Goal: Book appointment/travel/reservation

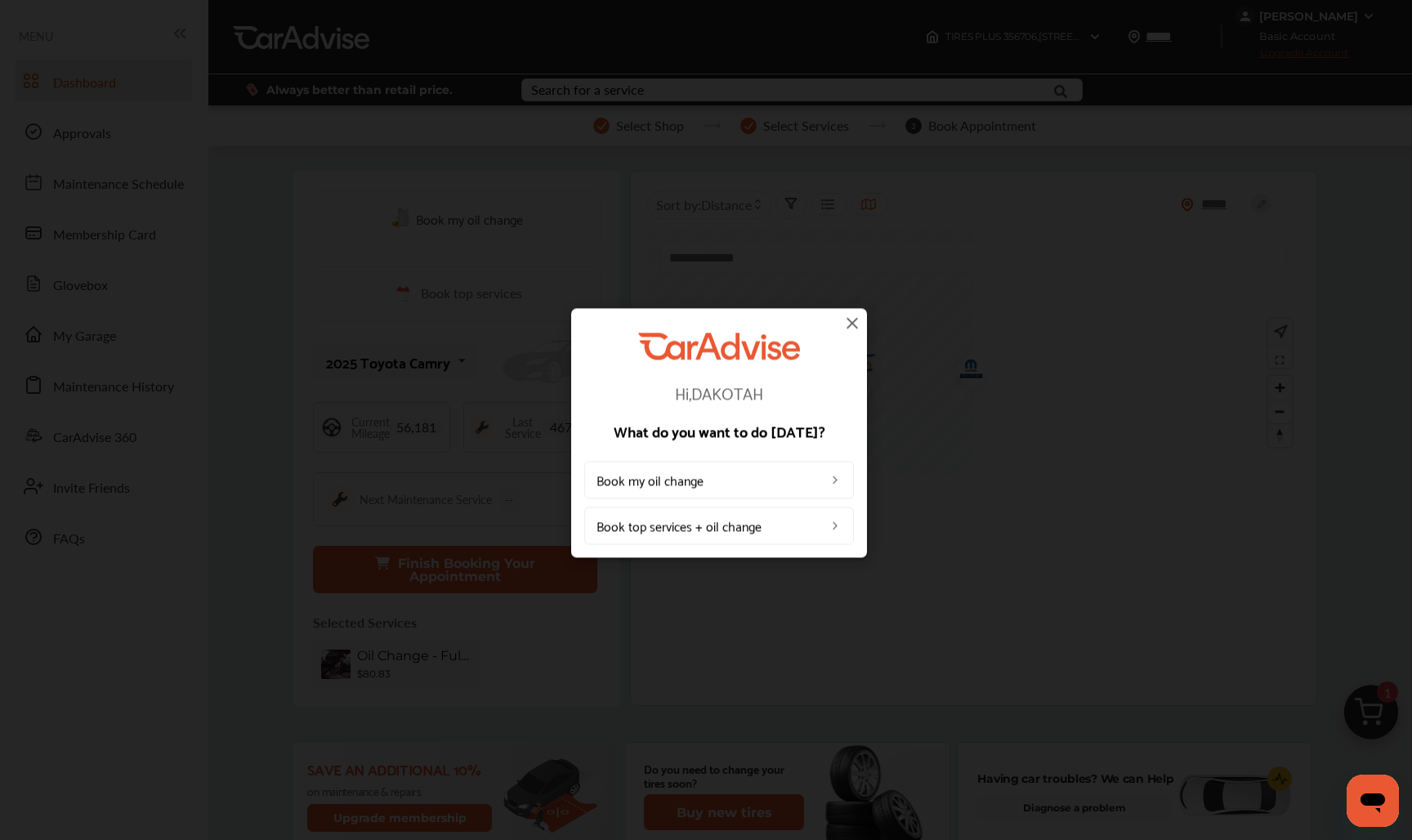
click at [854, 320] on img at bounding box center [853, 323] width 20 height 20
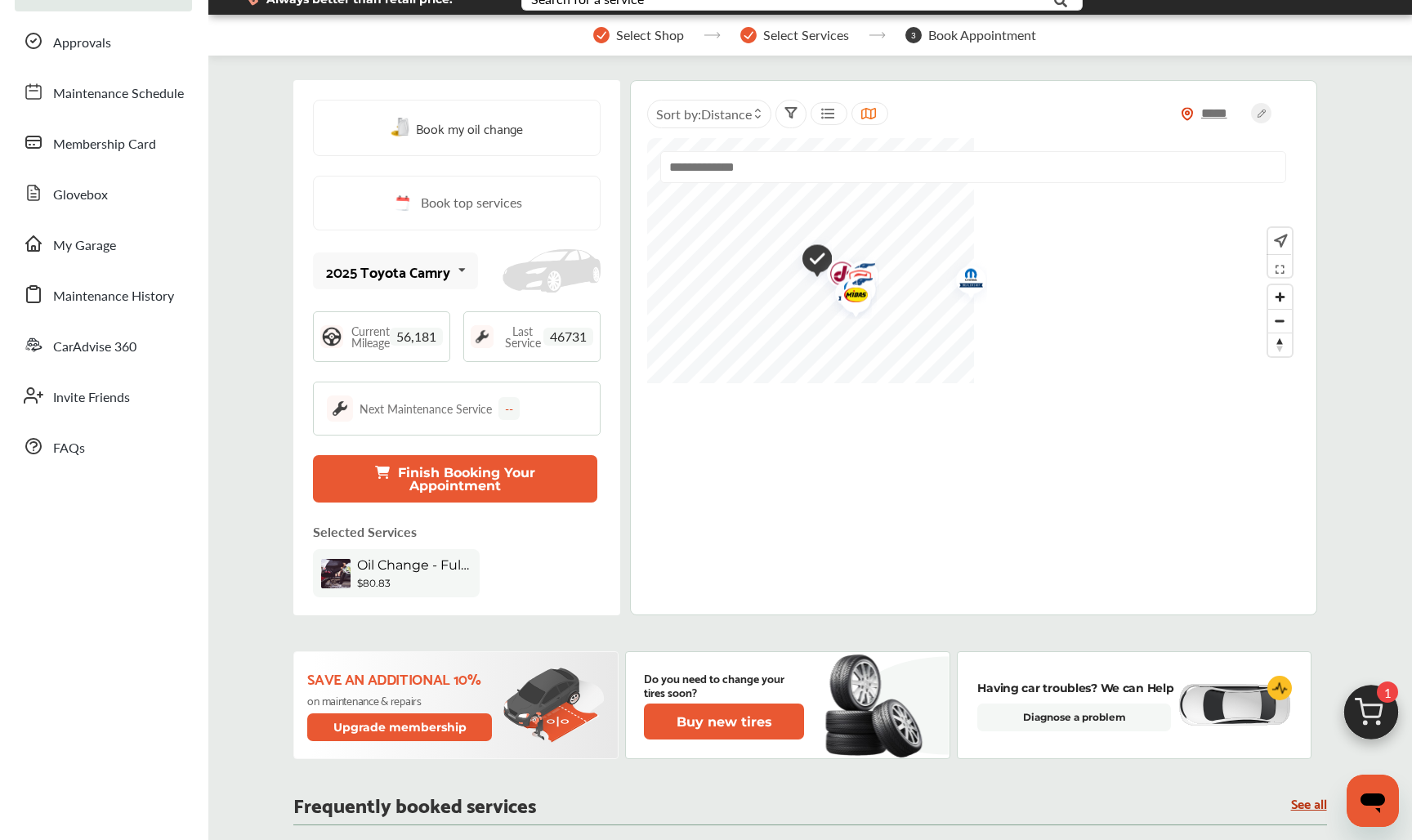
scroll to position [94, 0]
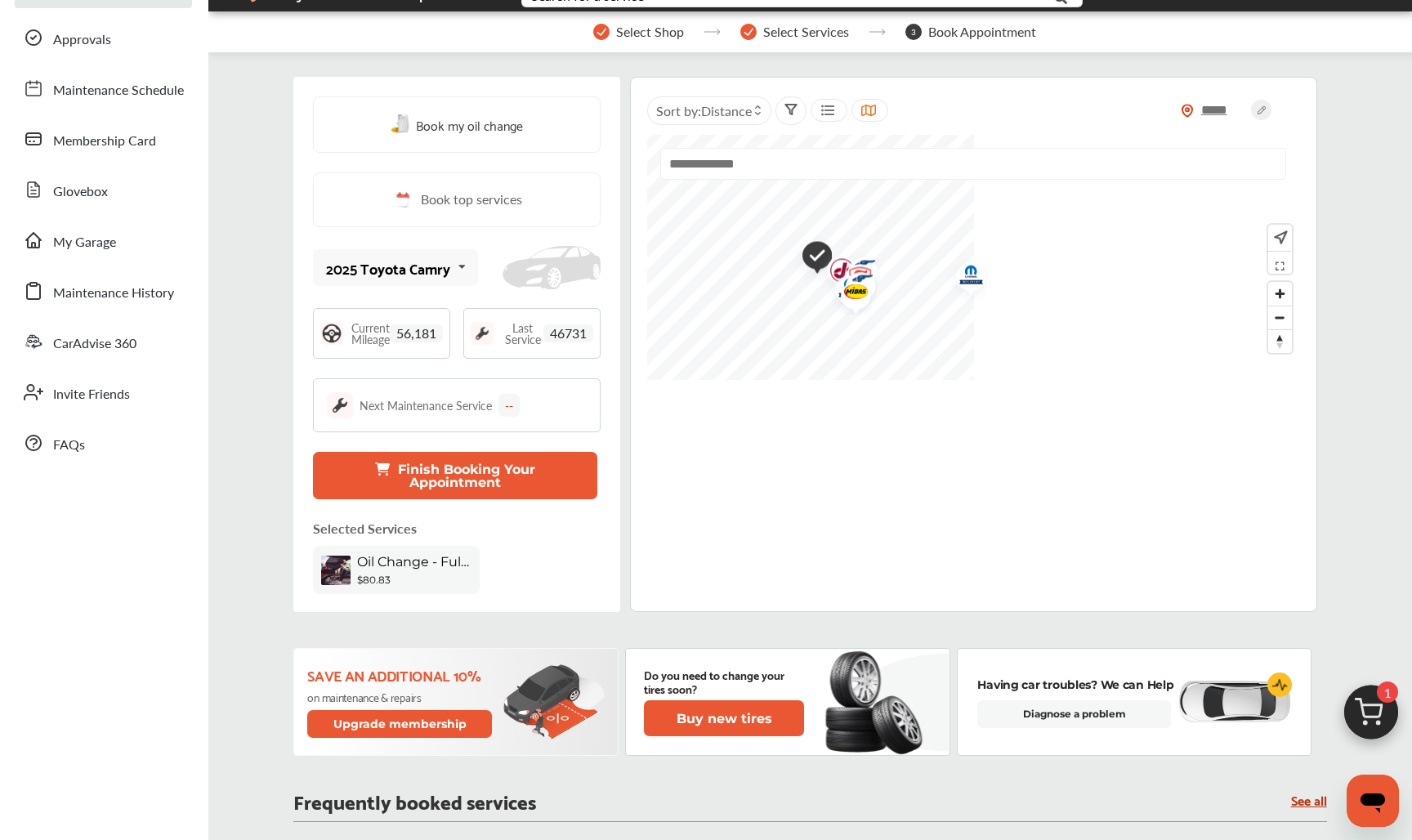
click at [487, 473] on button "Finish Booking Your Appointment" at bounding box center [454, 476] width 284 height 47
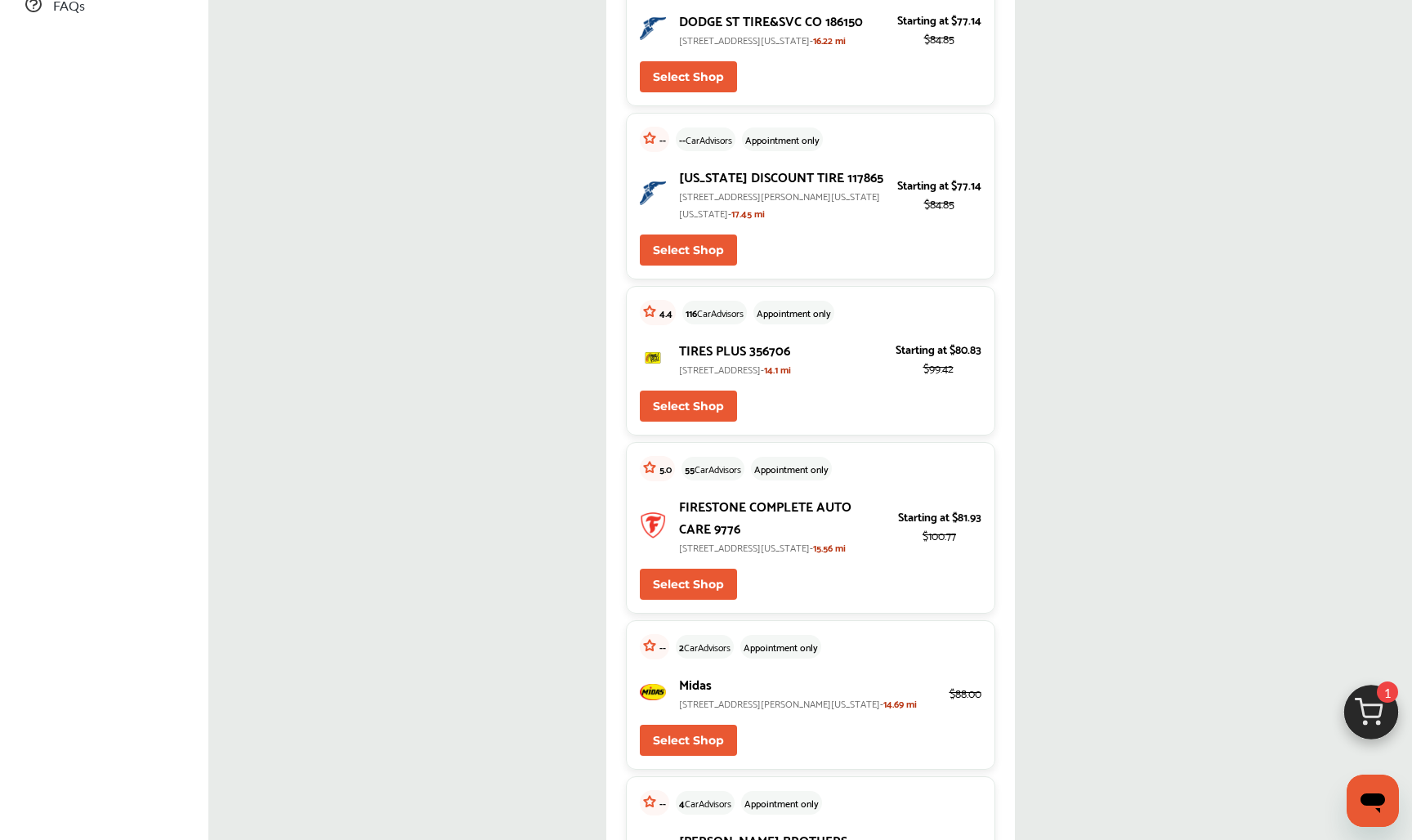
scroll to position [535, 0]
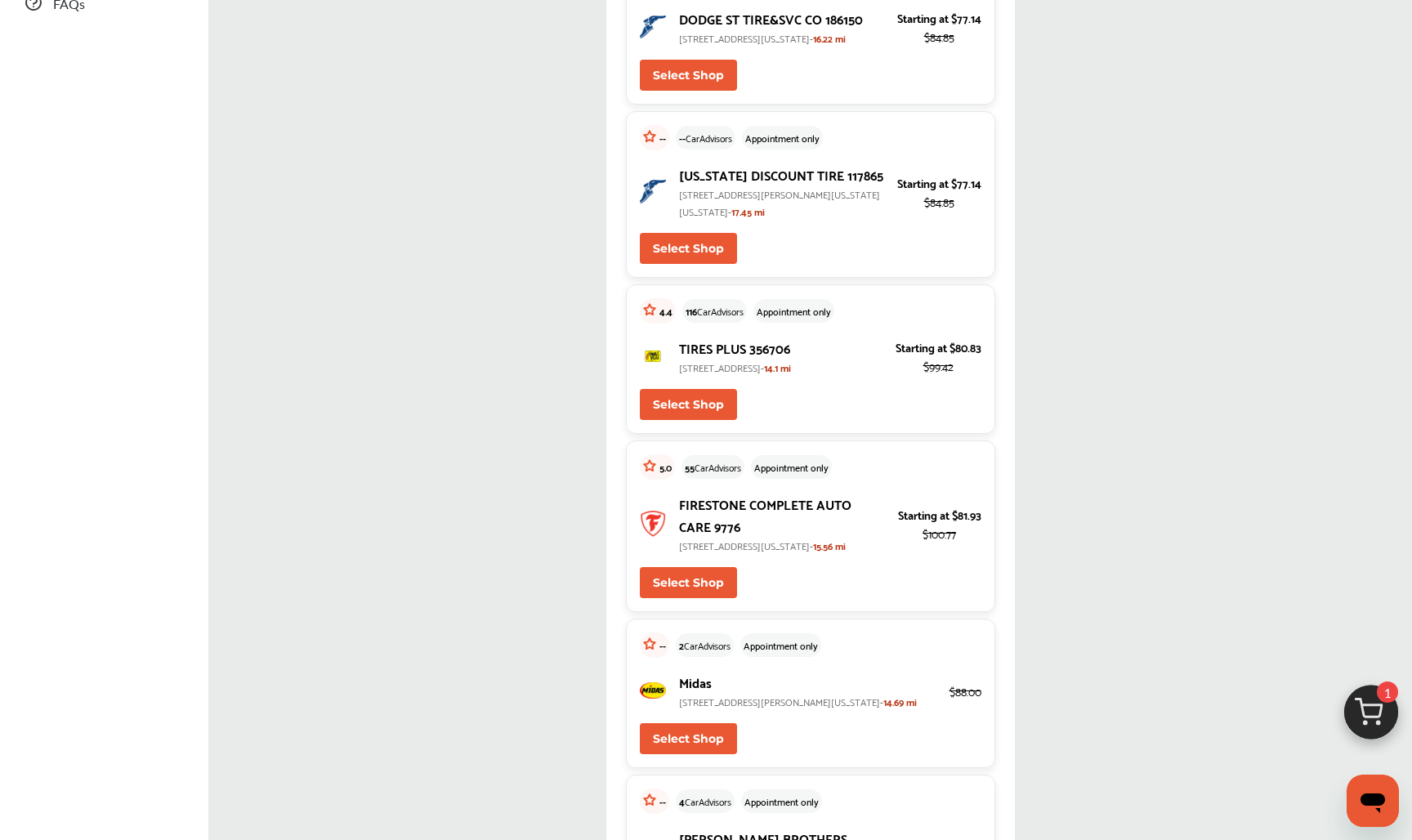
click at [682, 403] on button "Select Shop" at bounding box center [688, 404] width 97 height 31
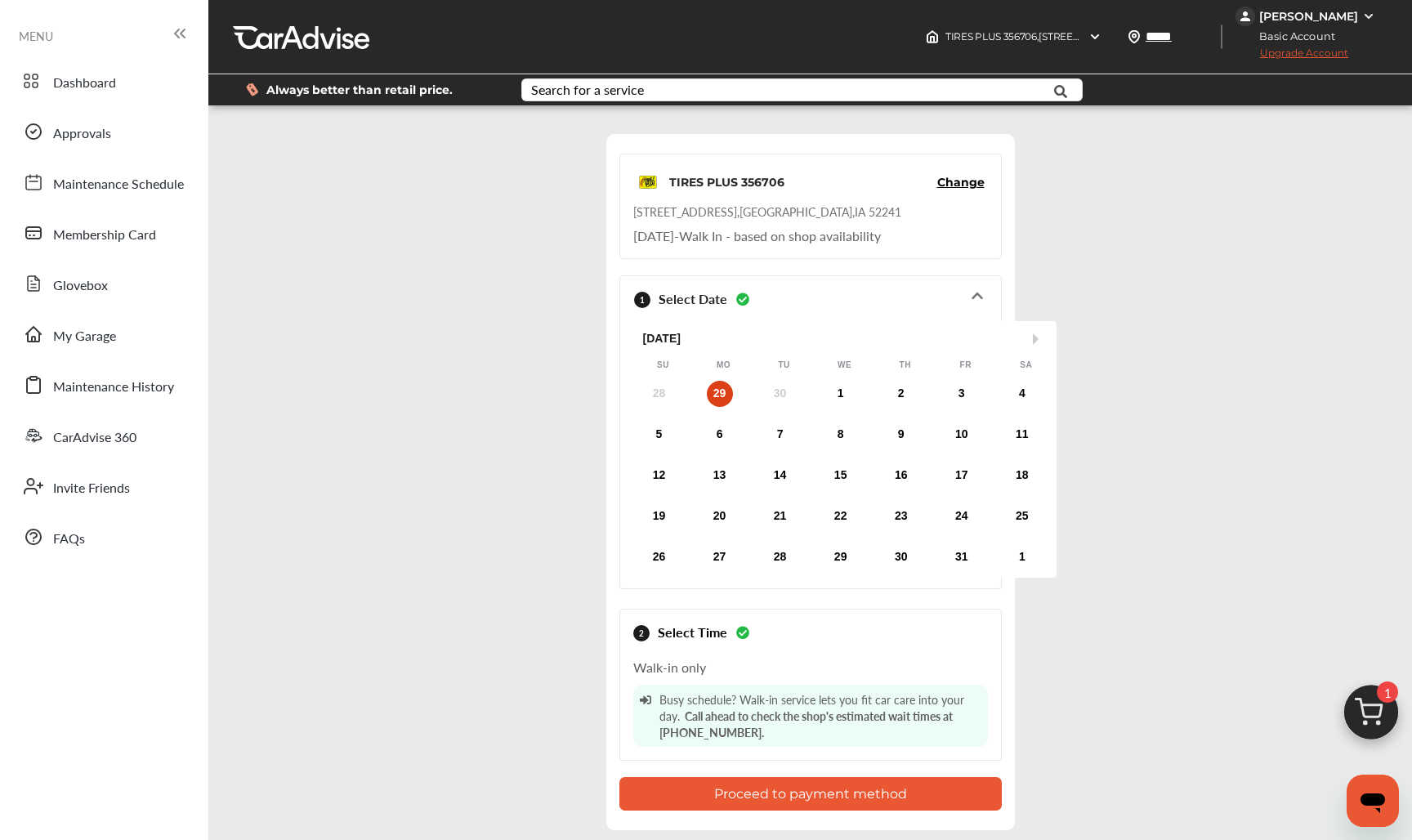
click at [1271, 9] on div "[PERSON_NAME]" at bounding box center [1308, 16] width 99 height 15
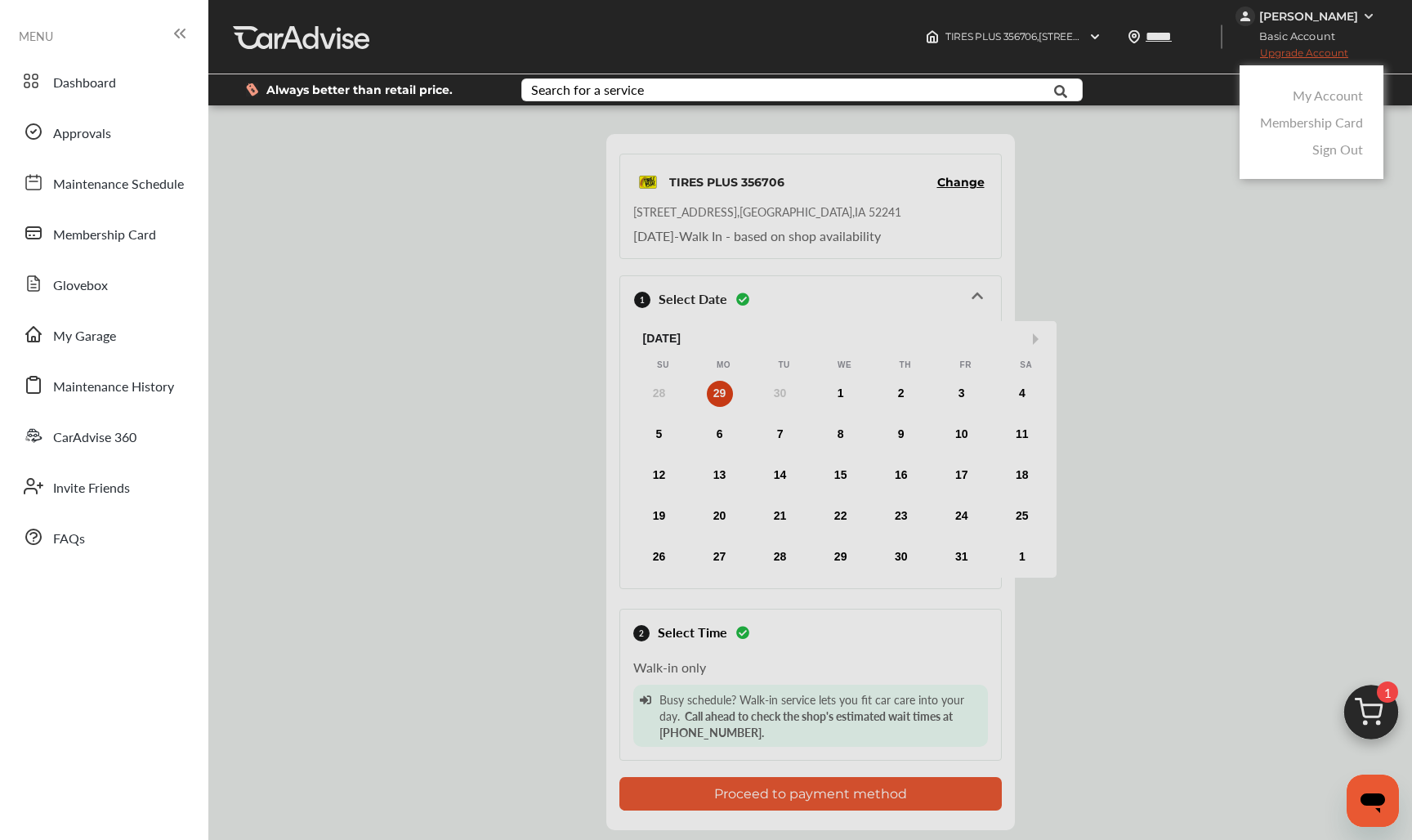
click at [1310, 89] on link "My Account" at bounding box center [1329, 94] width 71 height 19
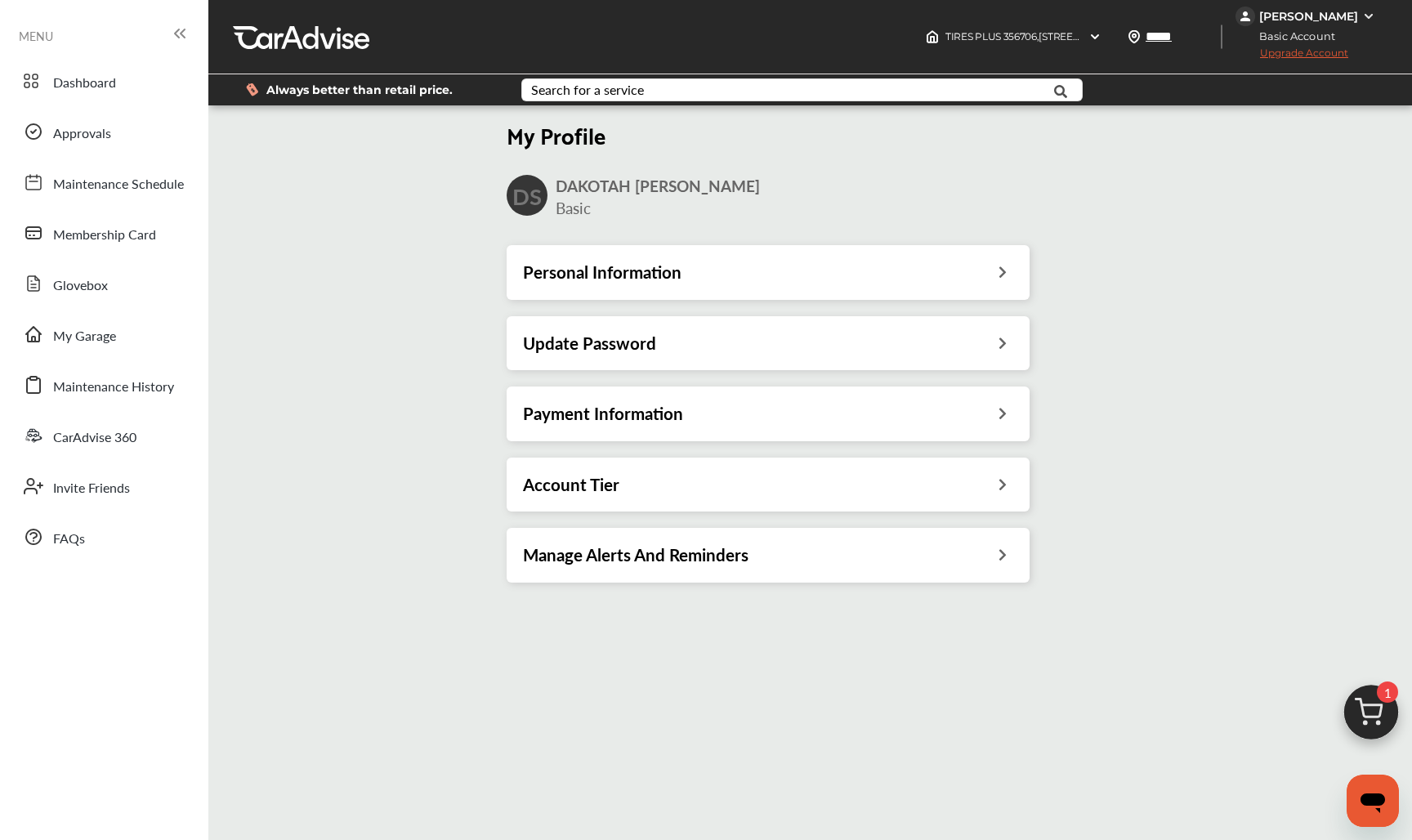
click at [597, 476] on h3 "Account Tier" at bounding box center [571, 485] width 96 height 22
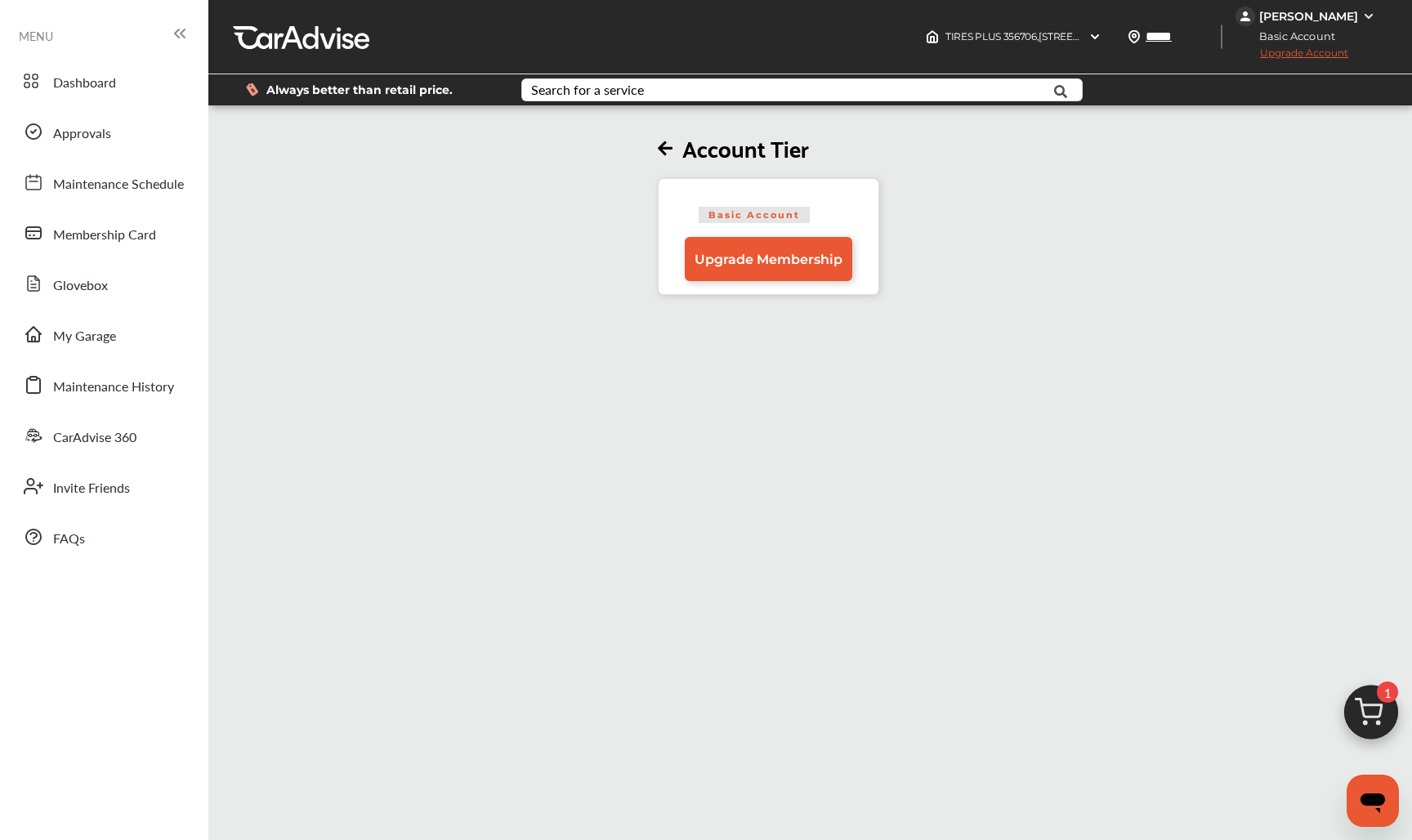
click at [655, 143] on div "Account Tier Basic Account Upgrade Membership" at bounding box center [767, 202] width 1129 height 186
click at [1314, 17] on div "[PERSON_NAME]" at bounding box center [1308, 16] width 99 height 15
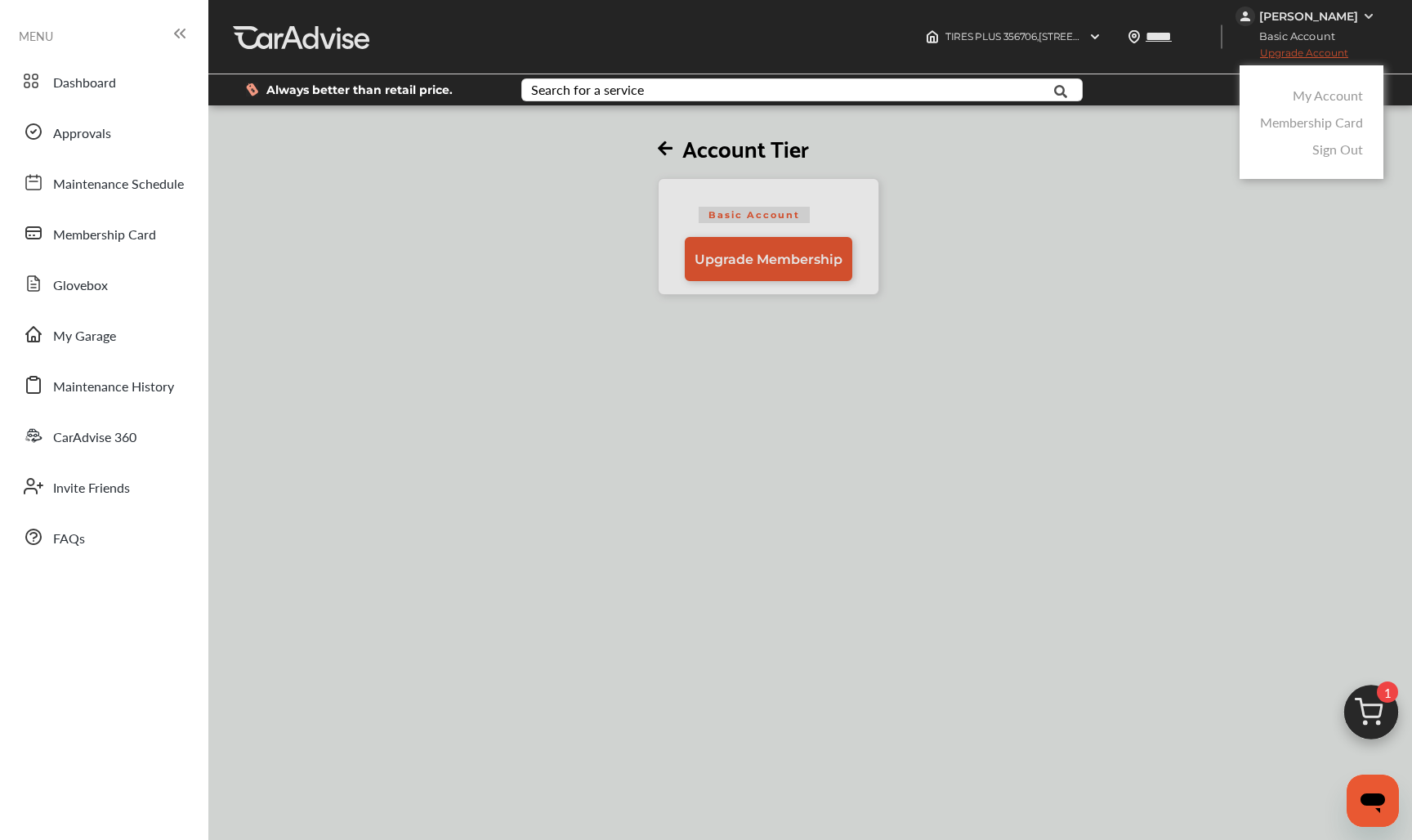
click at [1333, 156] on link "Sign Out" at bounding box center [1338, 148] width 51 height 19
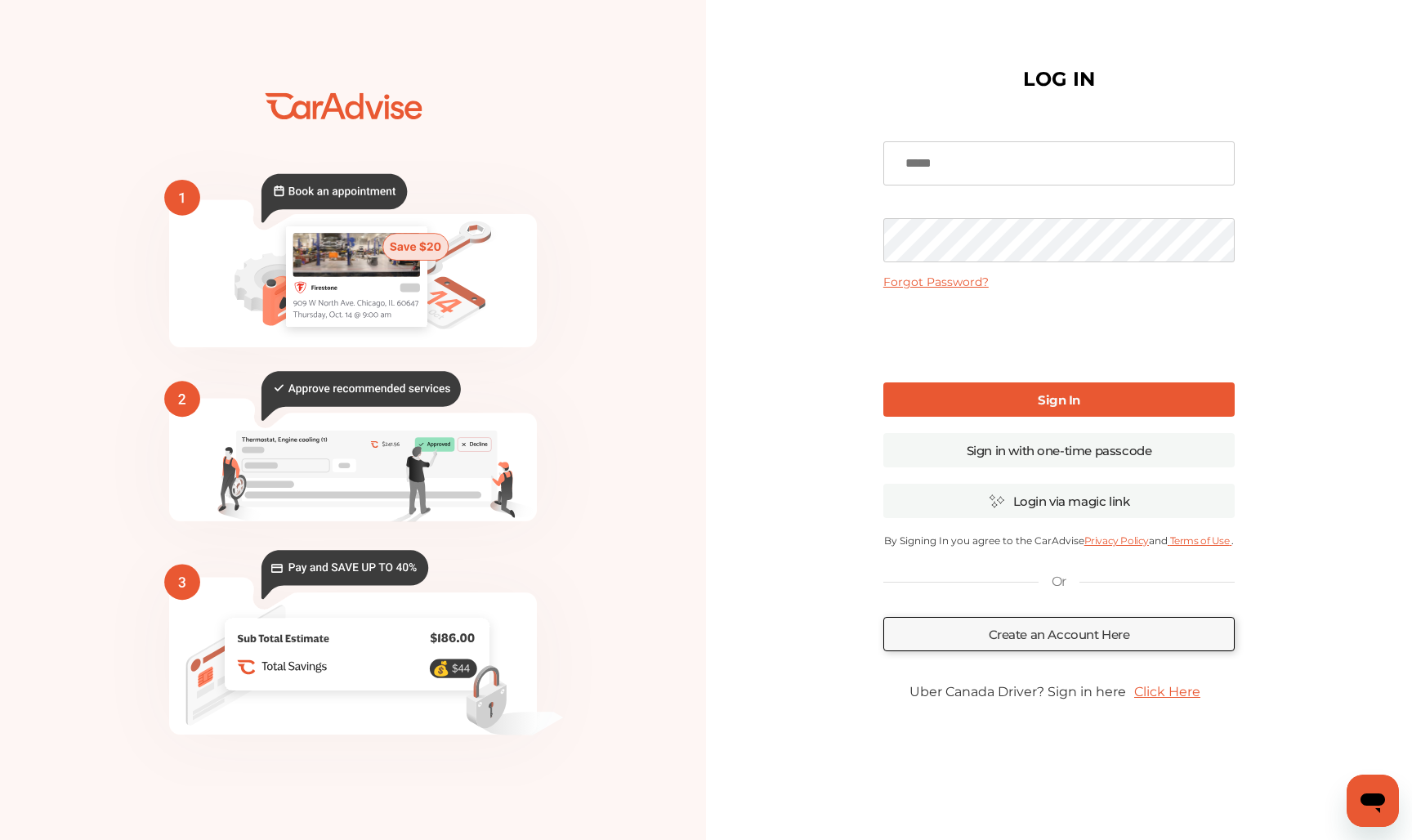
type input "**********"
click at [985, 400] on link "Sign In" at bounding box center [1059, 399] width 351 height 34
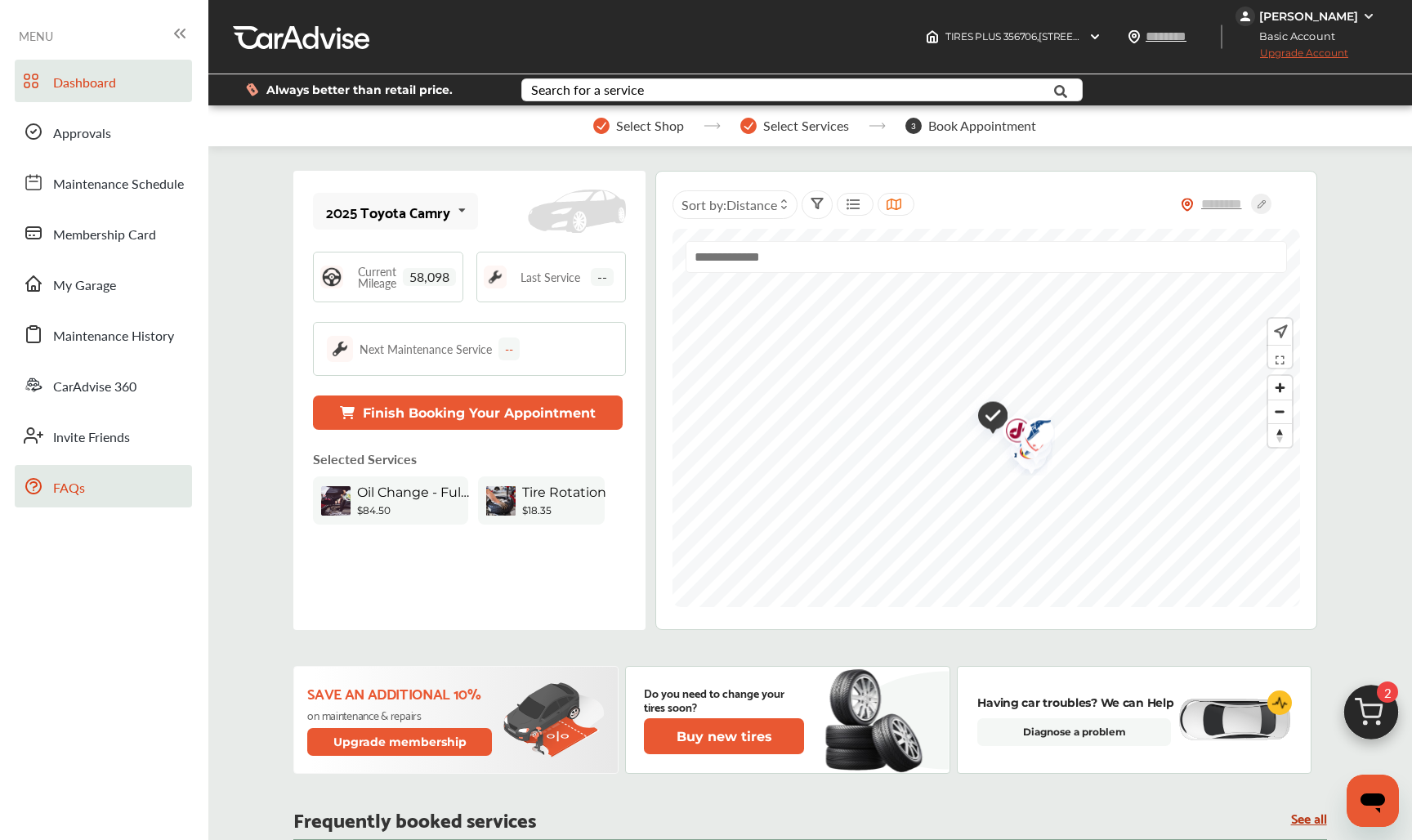
click at [36, 482] on icon at bounding box center [33, 487] width 20 height 20
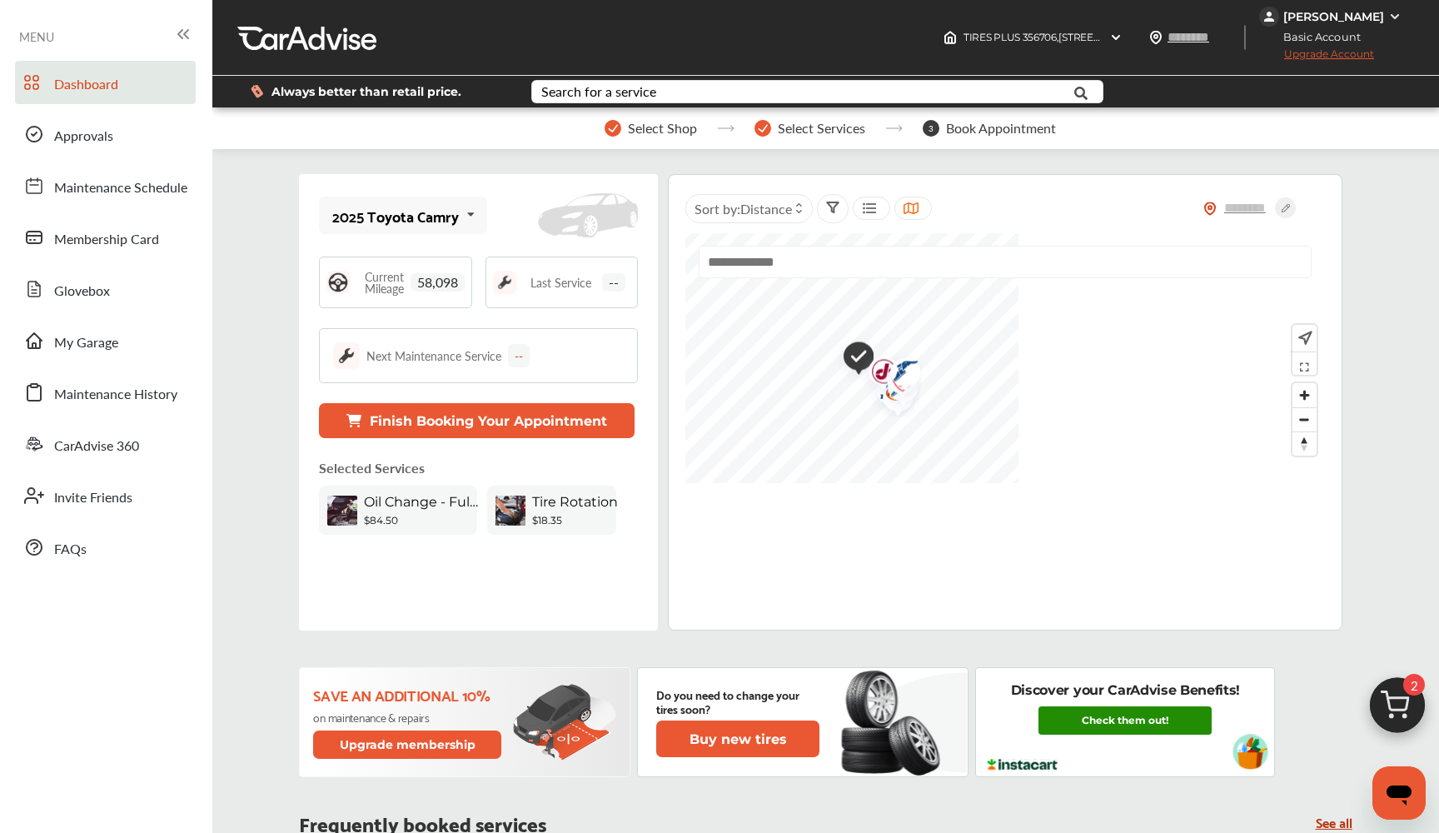
click at [1074, 721] on link "Check them out!" at bounding box center [1125, 720] width 173 height 28
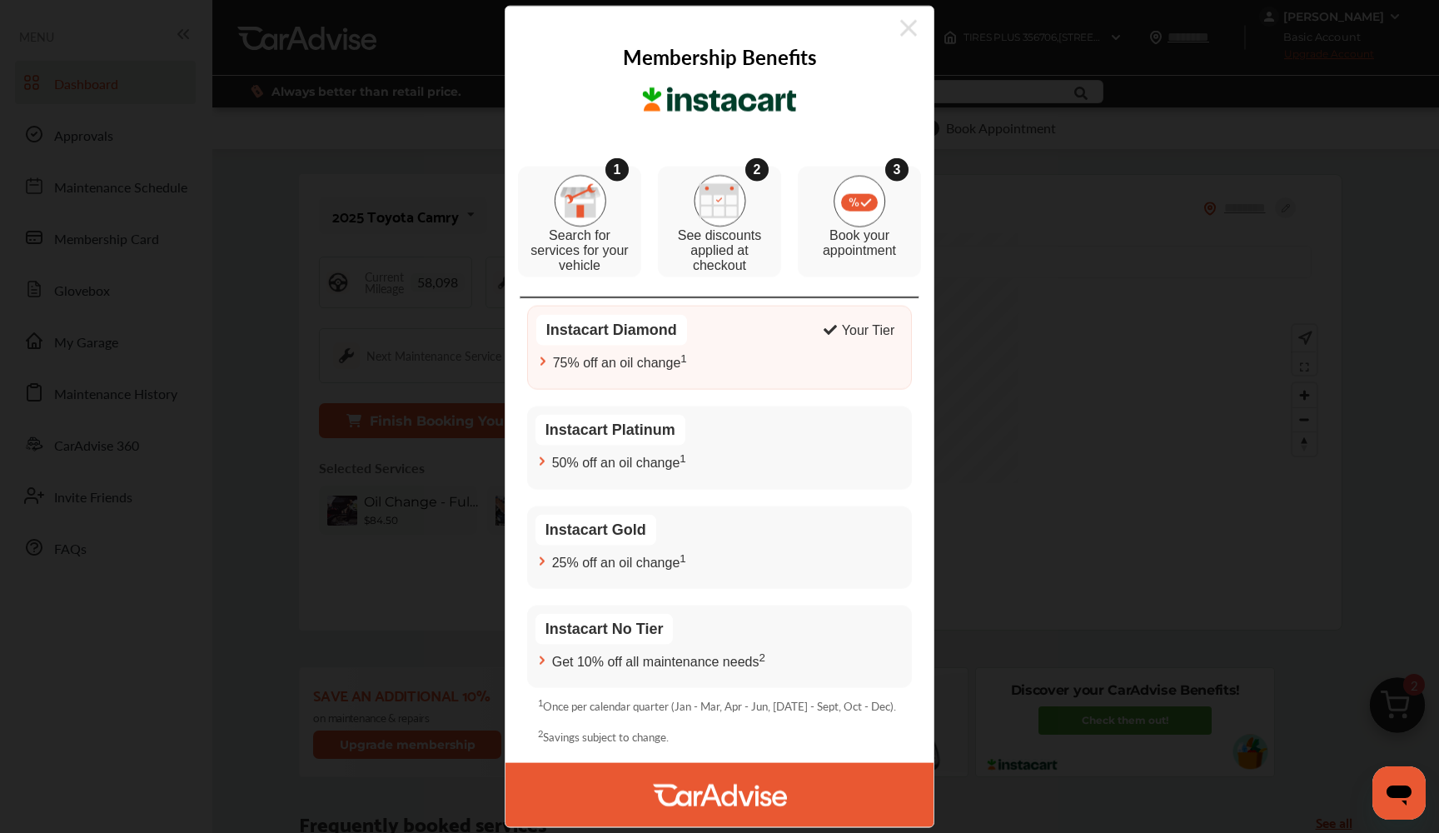
click at [655, 787] on img at bounding box center [720, 794] width 134 height 64
click at [914, 34] on icon at bounding box center [908, 28] width 17 height 27
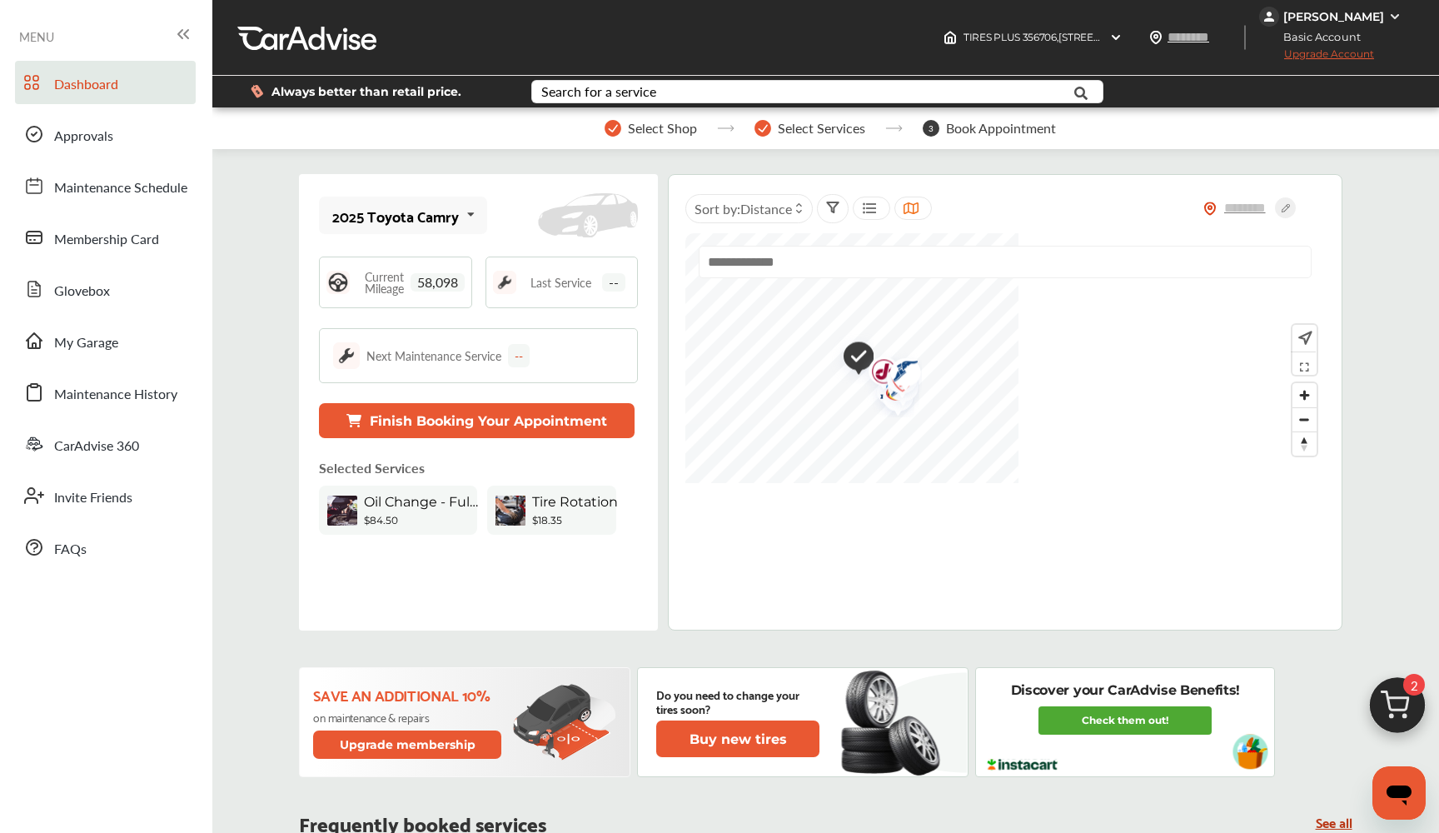
click at [412, 420] on button "Finish Booking Your Appointment" at bounding box center [477, 420] width 316 height 35
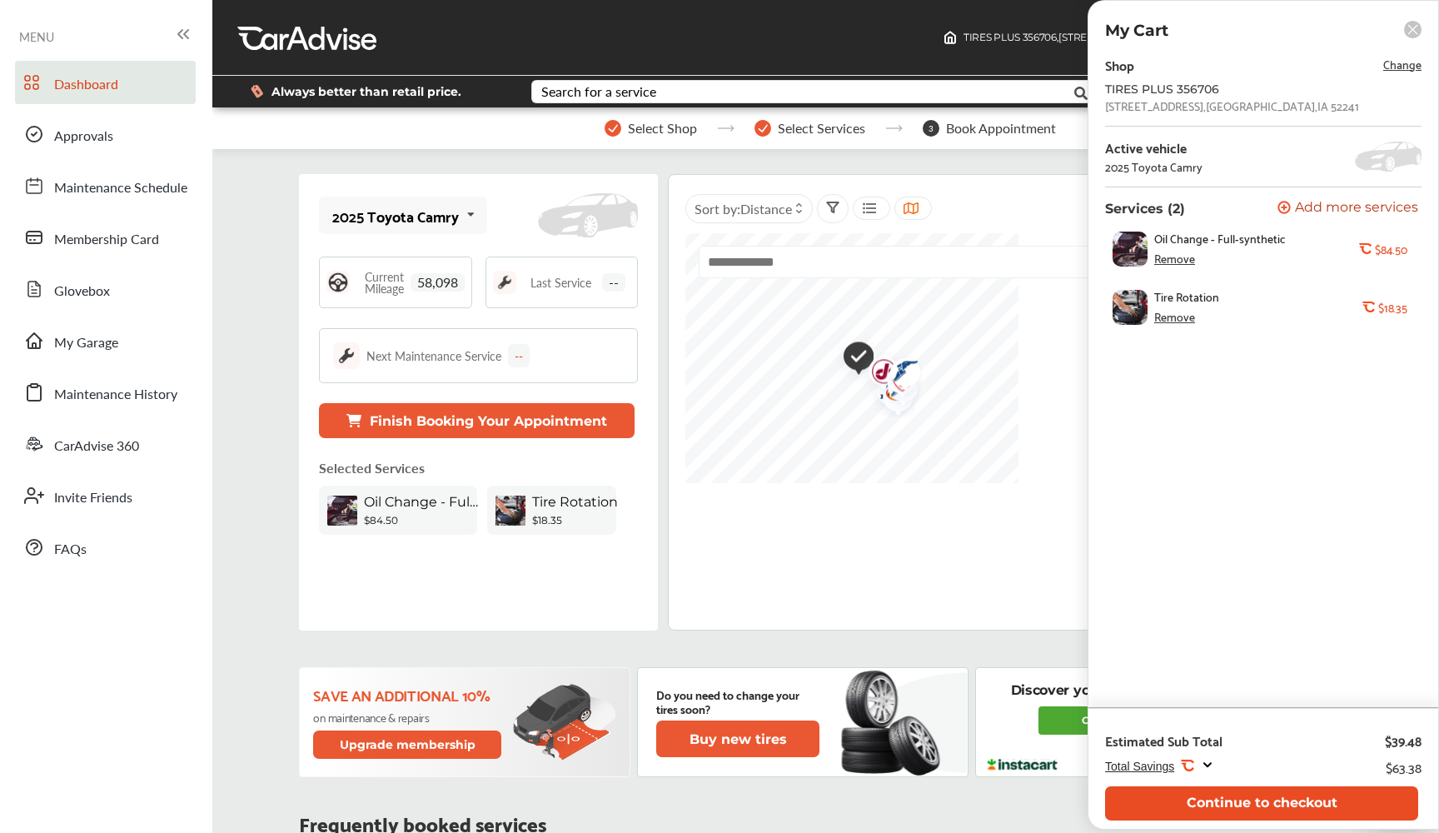
click at [1243, 801] on button "Continue to checkout" at bounding box center [1261, 803] width 313 height 34
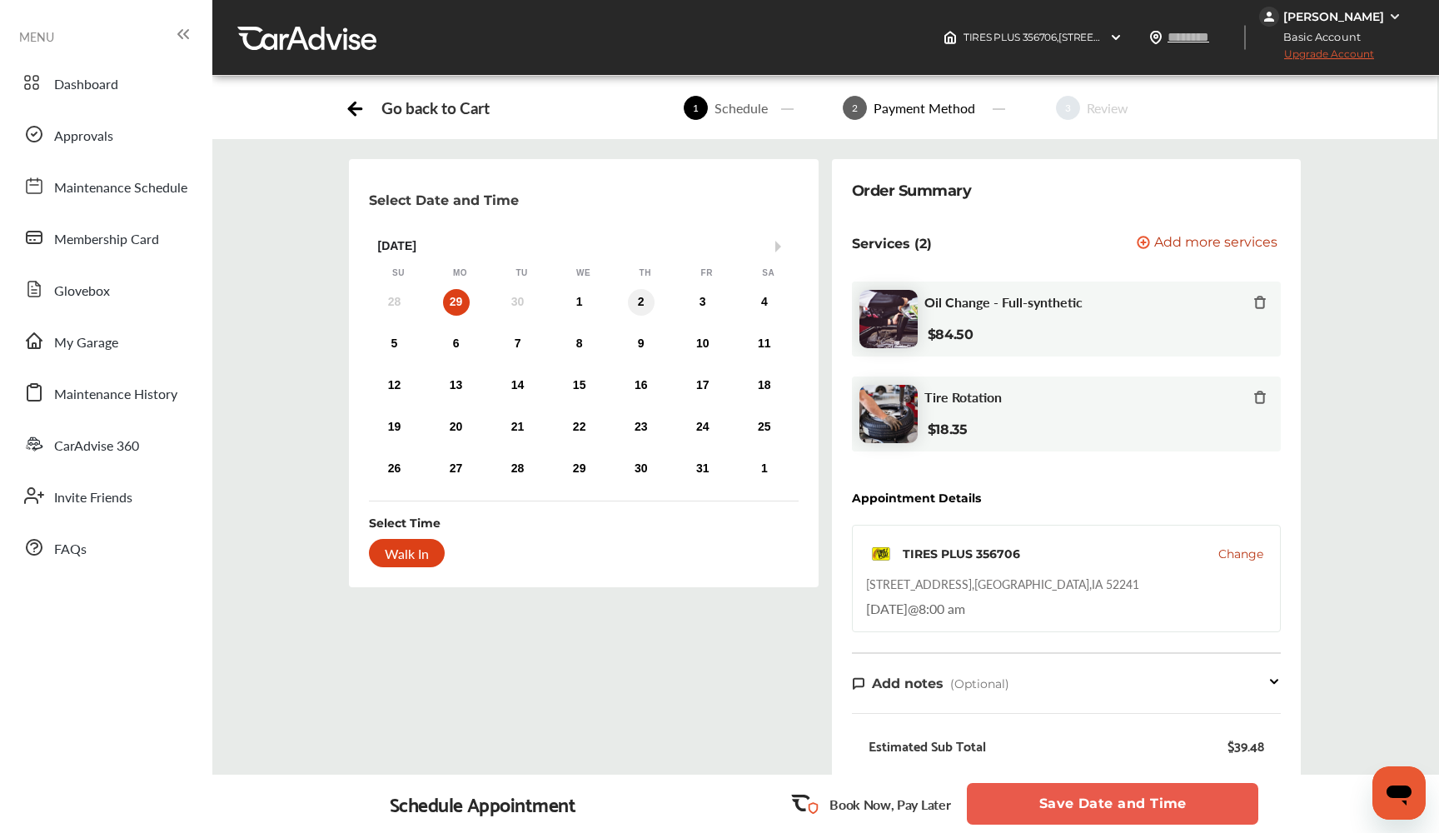
click at [636, 300] on div "2" at bounding box center [641, 302] width 27 height 27
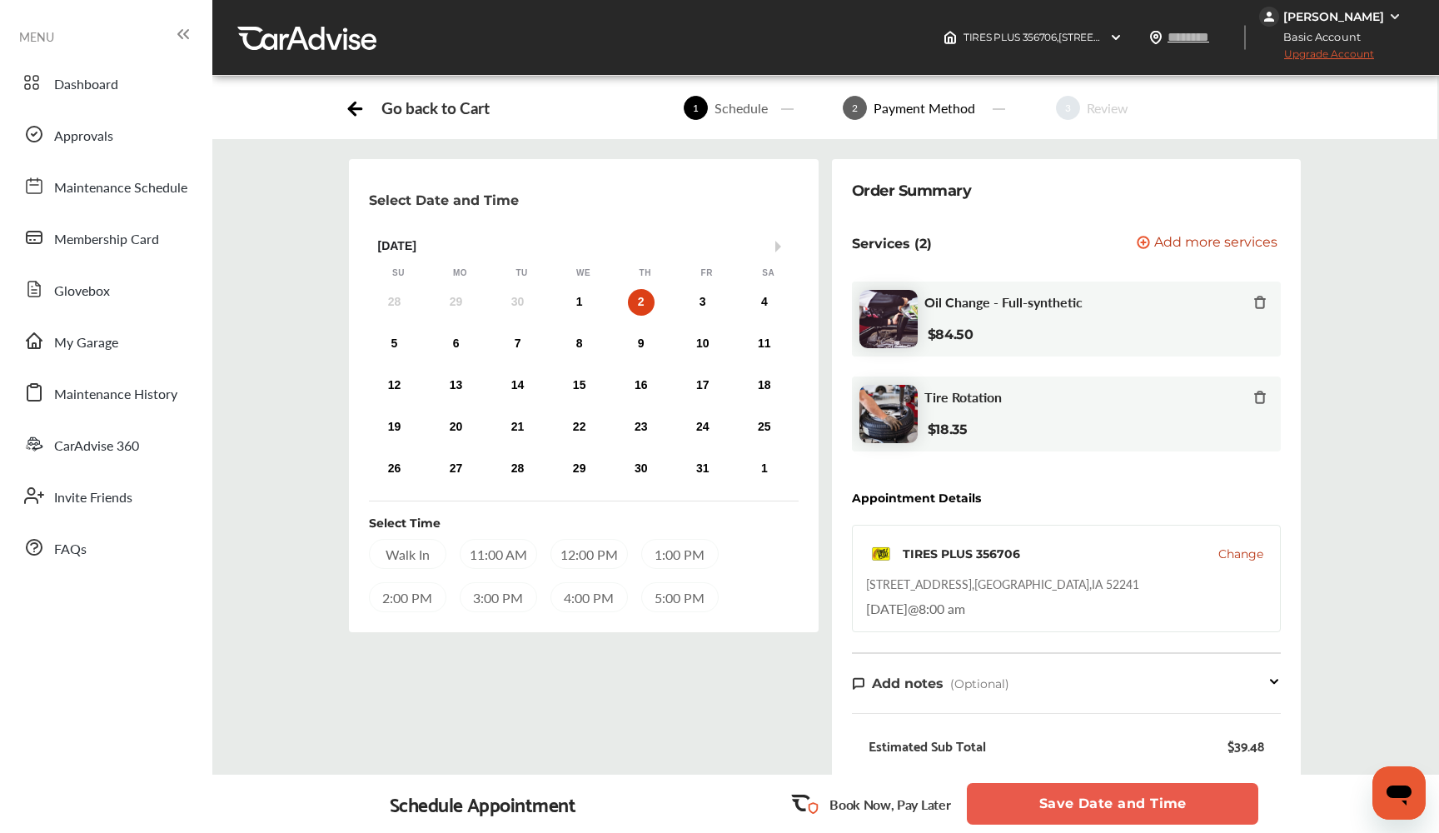
click at [424, 551] on div "Walk In" at bounding box center [407, 554] width 77 height 30
click at [698, 306] on div "3" at bounding box center [703, 302] width 27 height 27
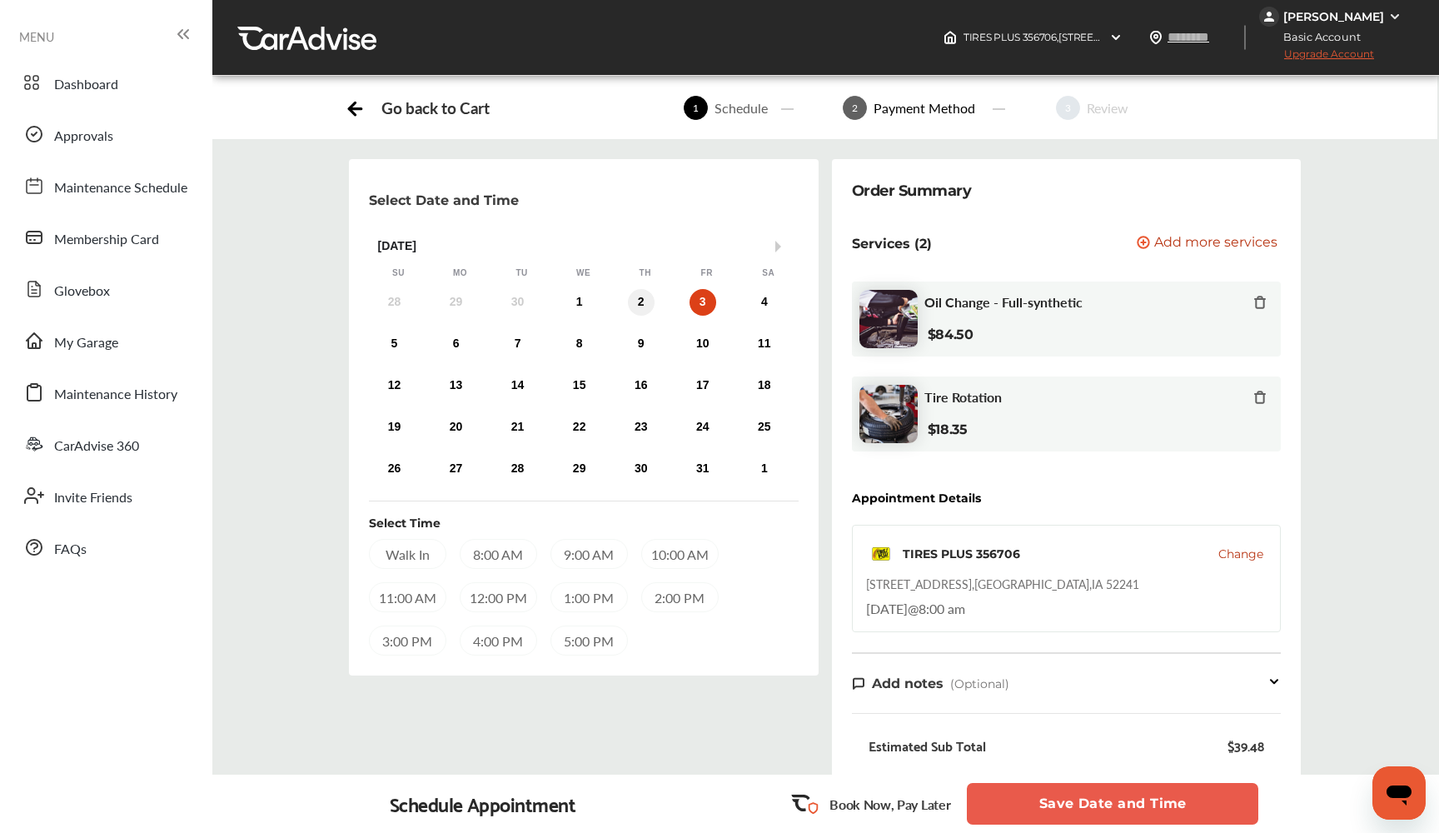
click at [645, 304] on div "2" at bounding box center [641, 302] width 27 height 27
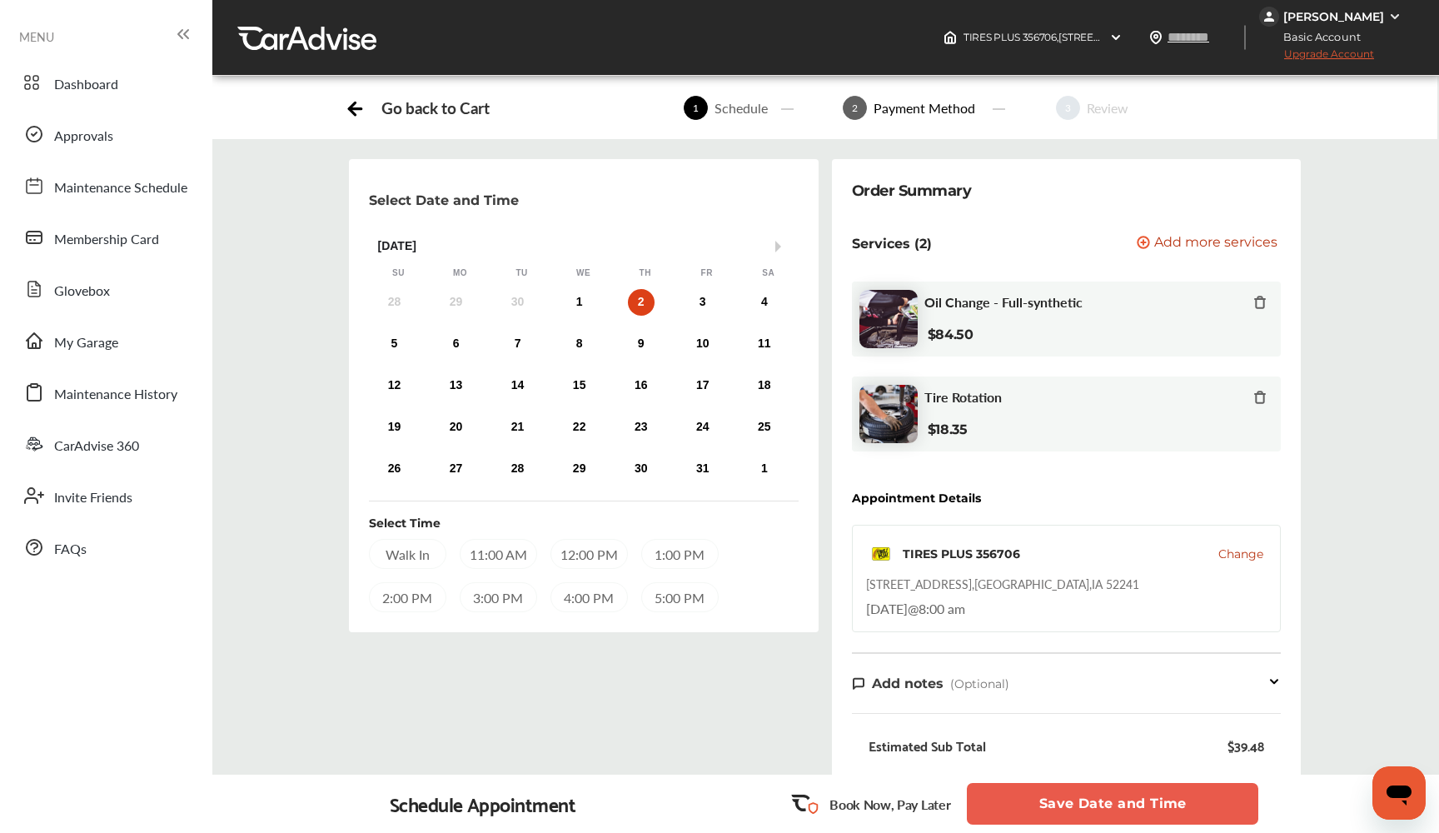
click at [488, 551] on div "11:00 AM" at bounding box center [498, 554] width 77 height 30
click at [682, 600] on div "5:00 PM" at bounding box center [679, 597] width 77 height 30
click at [422, 555] on div "Walk In" at bounding box center [407, 554] width 77 height 30
click at [476, 543] on div "11:00 AM" at bounding box center [496, 554] width 77 height 30
click at [407, 550] on div "Walk In" at bounding box center [407, 554] width 77 height 30
